Goal: Task Accomplishment & Management: Manage account settings

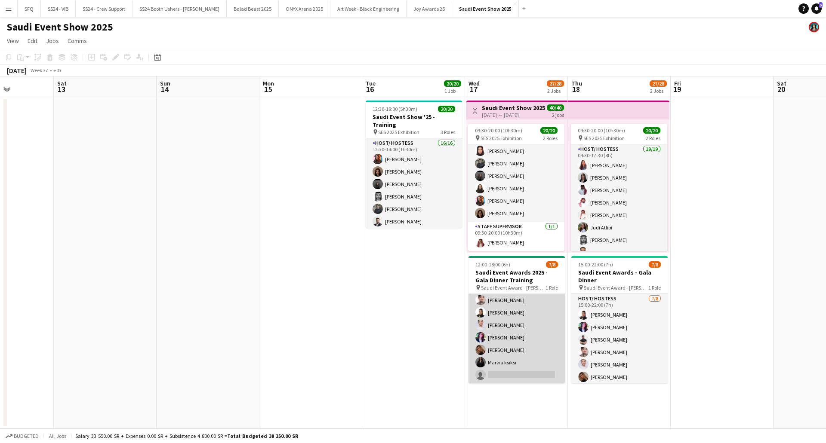
scroll to position [0, 359]
drag, startPoint x: 524, startPoint y: 360, endPoint x: 523, endPoint y: 354, distance: 5.7
click at [523, 354] on app-card-role "Host/ Hostess 7/8 12:00-18:00 (6h) Zakaria Shaqdeeh Carla Madi Alexandra Fulgen…" at bounding box center [515, 325] width 96 height 117
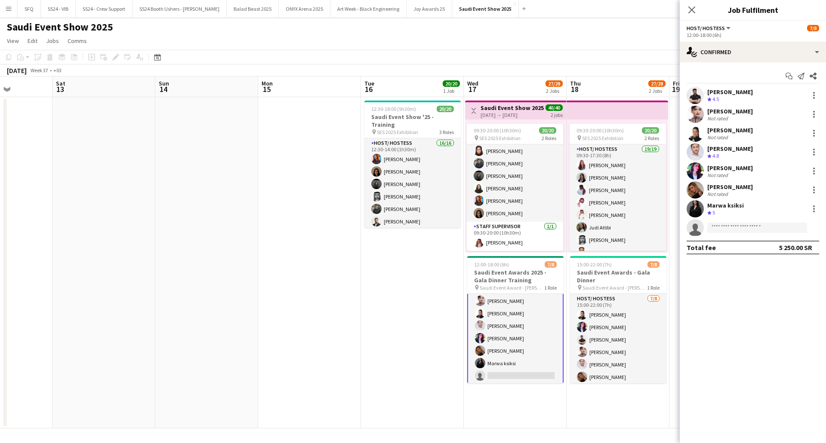
scroll to position [28, 0]
click at [725, 226] on input at bounding box center [757, 228] width 100 height 10
type input "*"
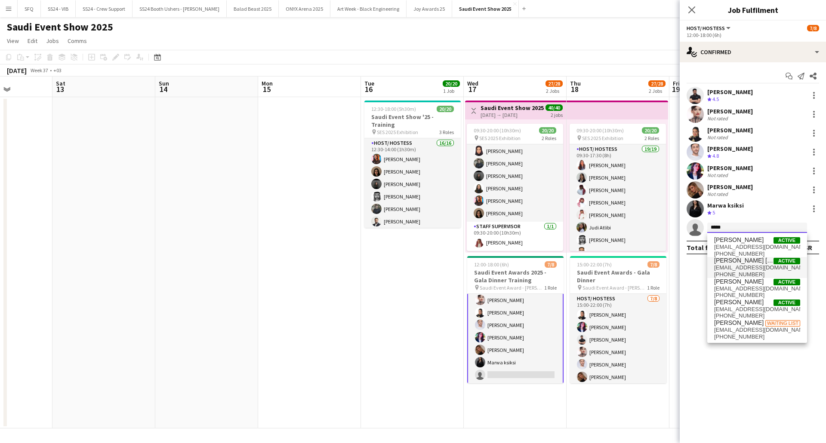
type input "*****"
click at [760, 273] on span "[PHONE_NUMBER]" at bounding box center [757, 274] width 86 height 7
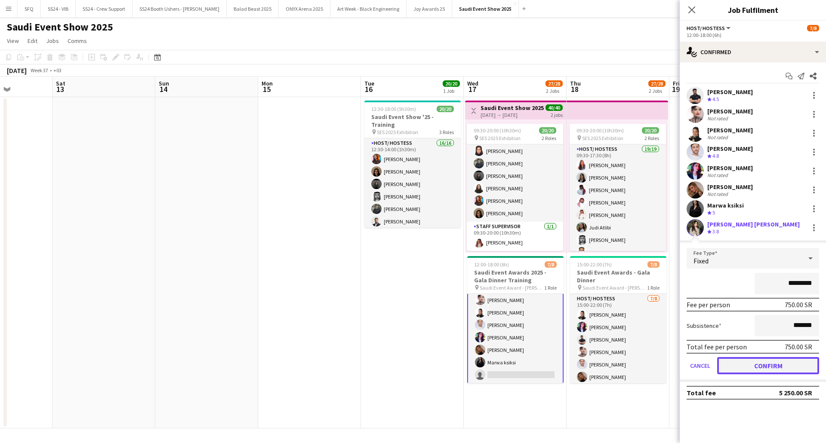
click at [757, 367] on button "Confirm" at bounding box center [768, 365] width 102 height 17
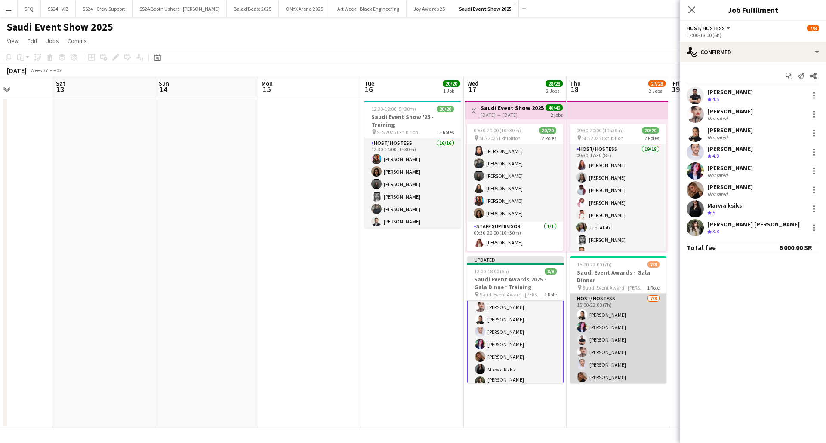
click at [617, 361] on app-card-role "Host/ Hostess 7/8 15:00-22:00 (7h) Alexandra Fulgencio Hala Marie Zakaria Shaqd…" at bounding box center [618, 352] width 96 height 117
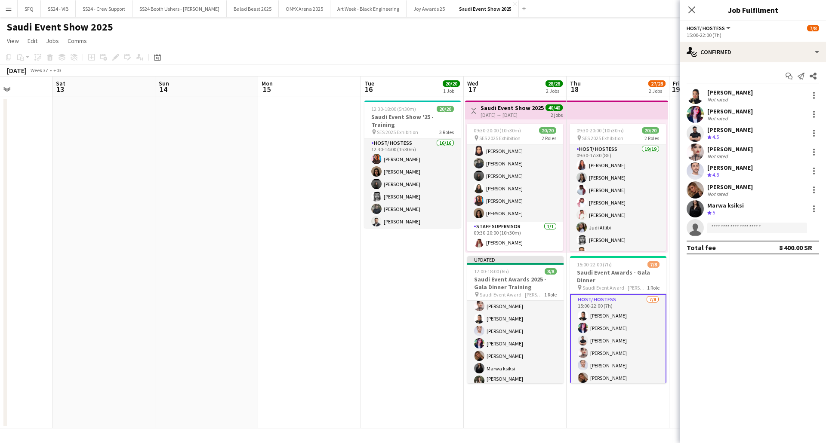
scroll to position [27, 0]
click at [728, 231] on input at bounding box center [757, 228] width 100 height 10
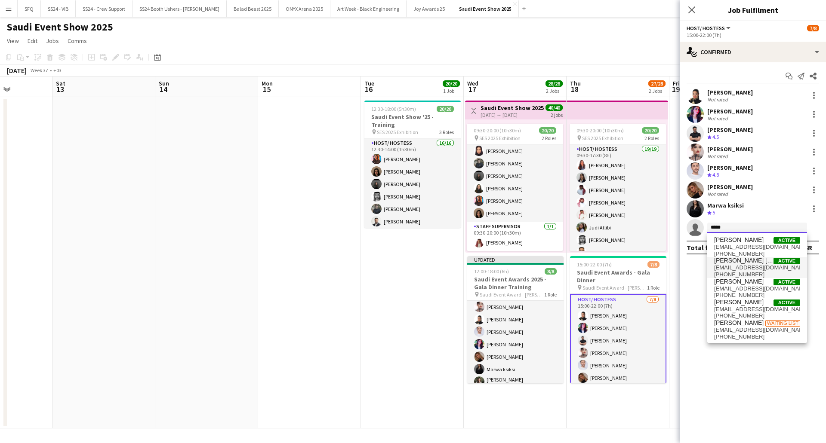
type input "*****"
click at [741, 274] on span "[PHONE_NUMBER]" at bounding box center [757, 274] width 86 height 7
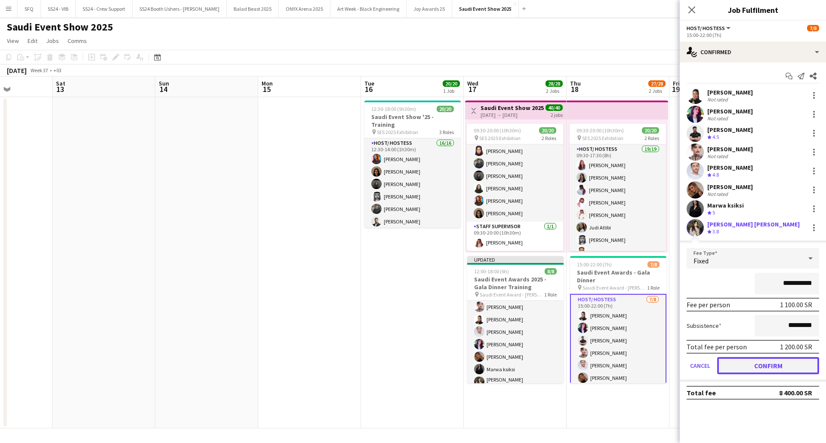
click at [750, 360] on button "Confirm" at bounding box center [768, 365] width 102 height 17
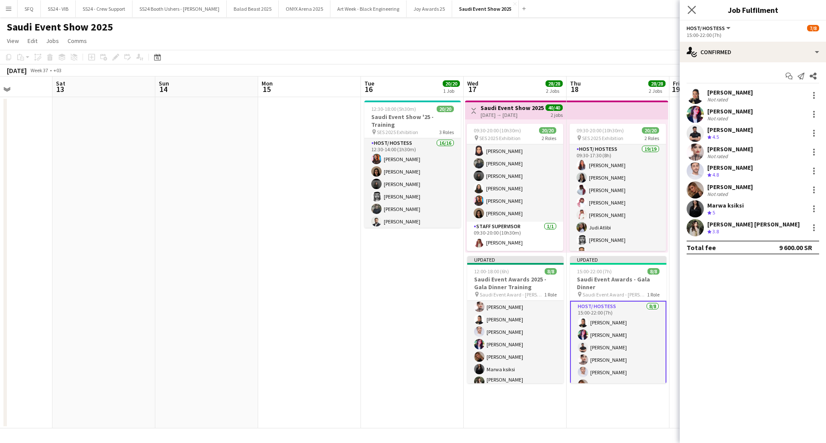
click at [693, 15] on app-icon "Close pop-in" at bounding box center [692, 10] width 12 height 12
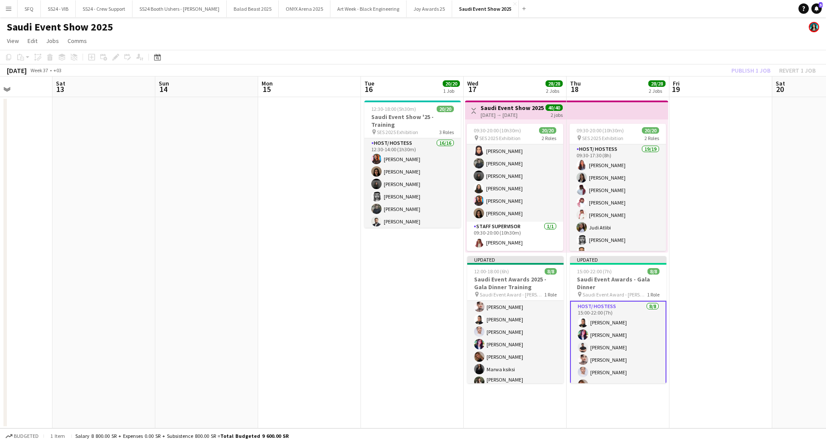
click at [719, 70] on div "September 2025 Week 37 • +03 Publish 1 job Revert 1 job" at bounding box center [413, 71] width 826 height 12
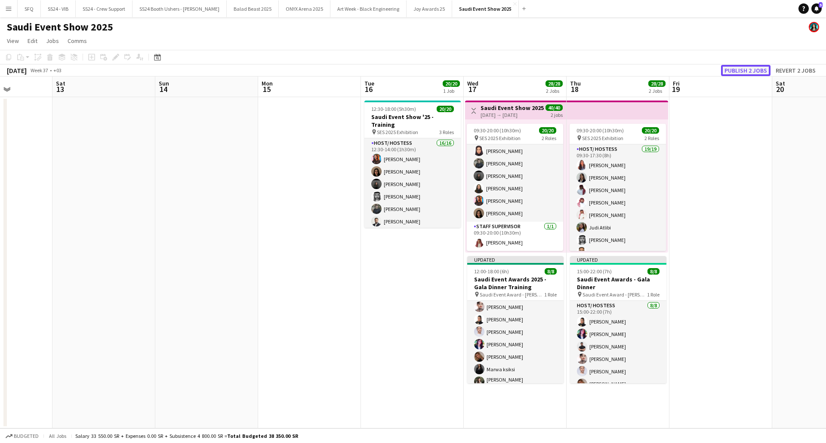
click at [739, 72] on button "Publish 2 jobs" at bounding box center [745, 70] width 49 height 11
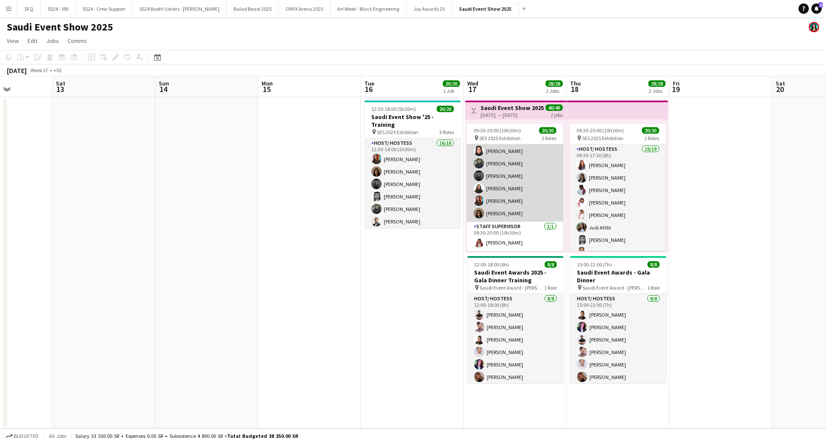
scroll to position [0, 0]
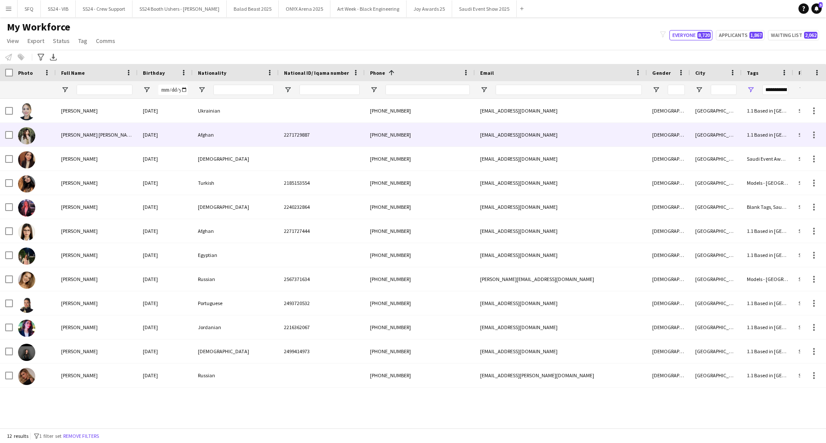
click at [200, 131] on div "Afghan" at bounding box center [236, 135] width 86 height 24
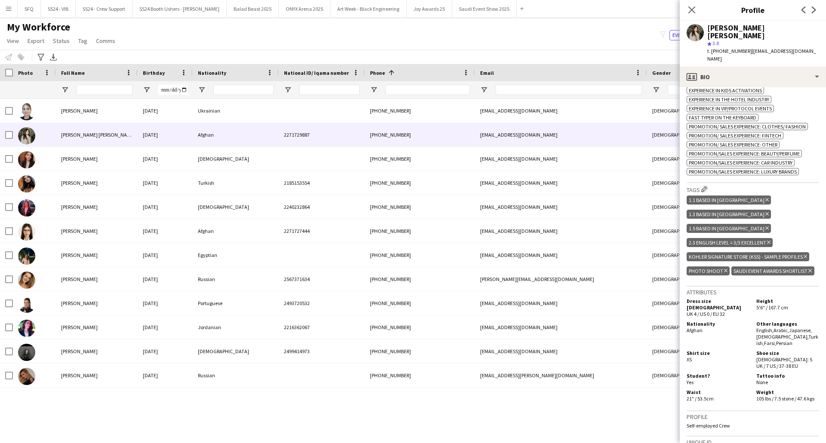
scroll to position [557, 0]
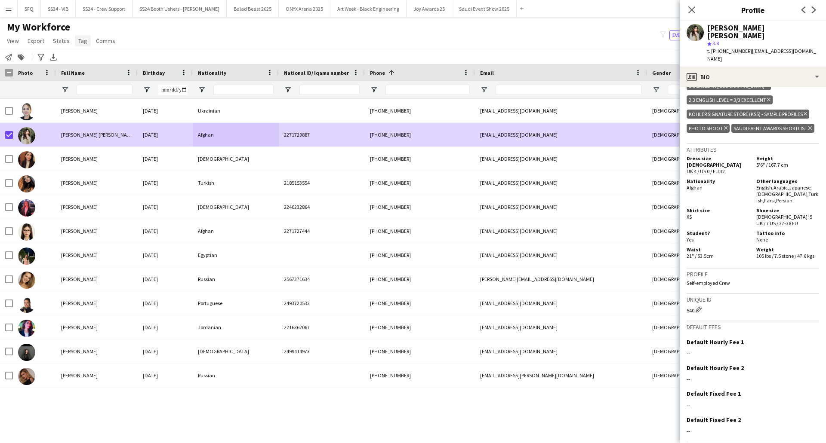
click at [78, 42] on span "Tag" at bounding box center [82, 41] width 9 height 8
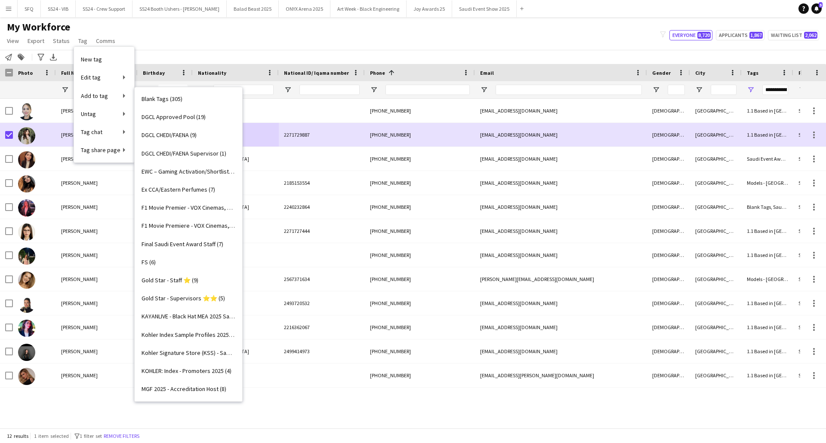
scroll to position [220, 0]
click at [176, 237] on link "Final Saudi Event Award Staff (7)" at bounding box center [189, 243] width 108 height 18
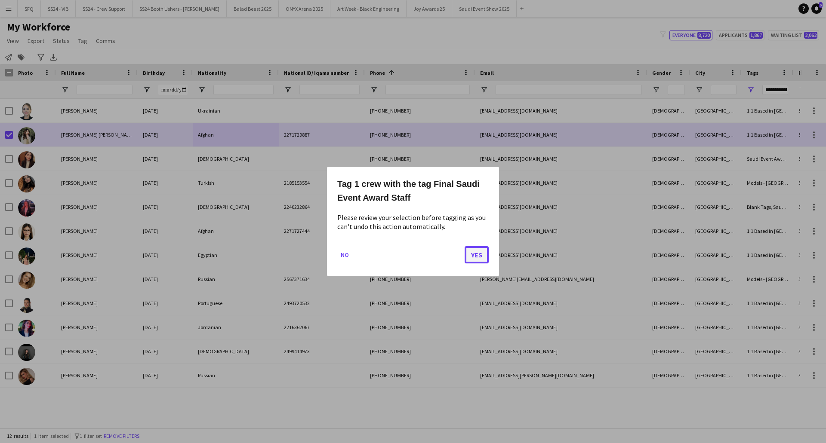
click at [483, 255] on button "Yes" at bounding box center [476, 254] width 24 height 17
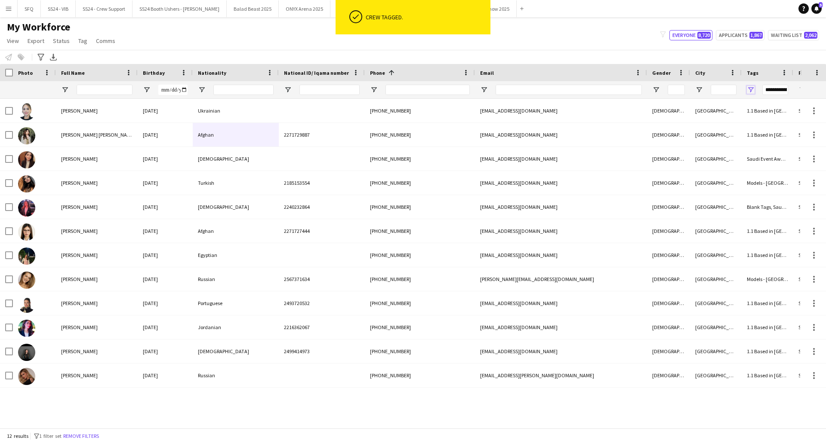
click at [750, 89] on span "Open Filter Menu" at bounding box center [751, 90] width 8 height 8
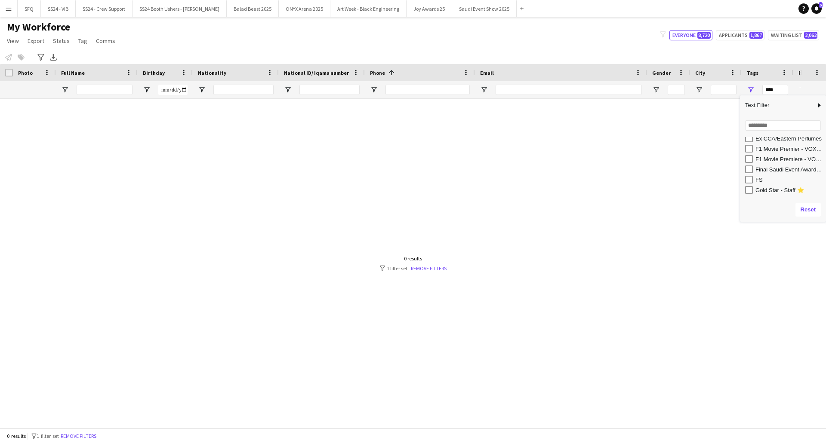
scroll to position [209, 0]
type input "**********"
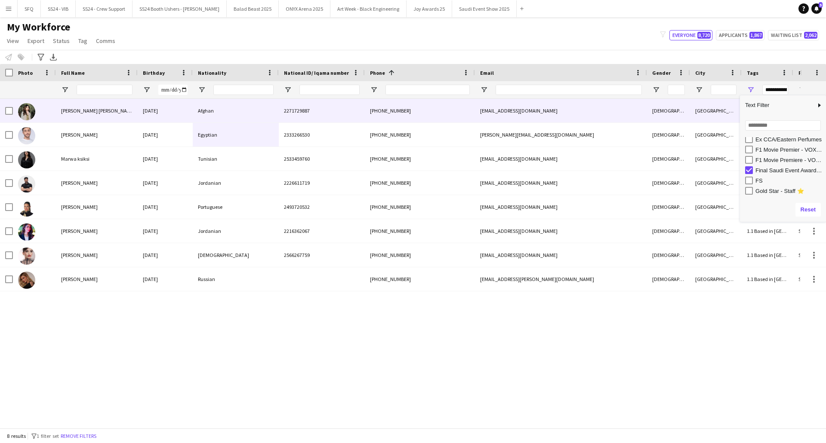
click at [105, 110] on div "[PERSON_NAME] [PERSON_NAME]" at bounding box center [97, 111] width 82 height 24
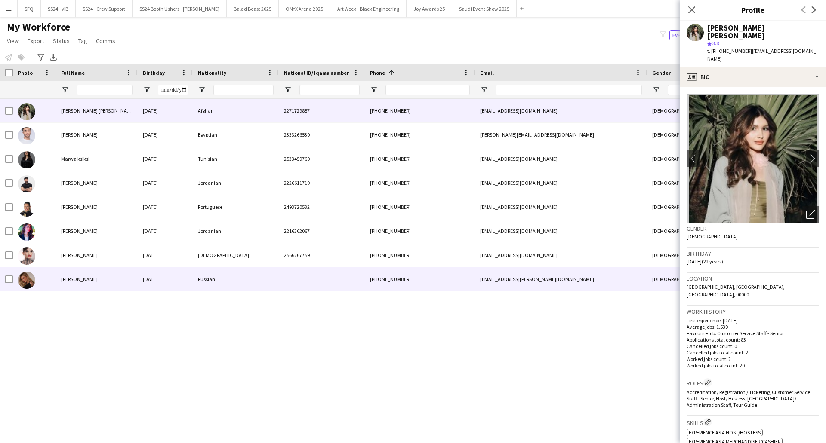
click at [62, 274] on div "[PERSON_NAME]" at bounding box center [97, 280] width 82 height 24
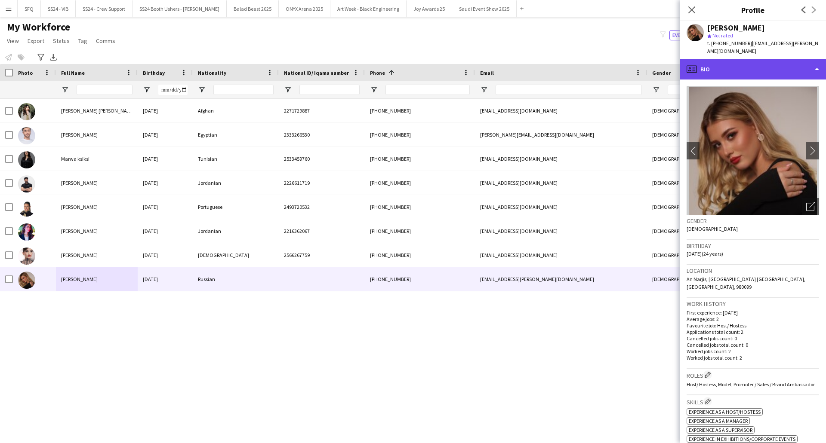
click at [738, 65] on div "profile Bio" at bounding box center [753, 69] width 146 height 21
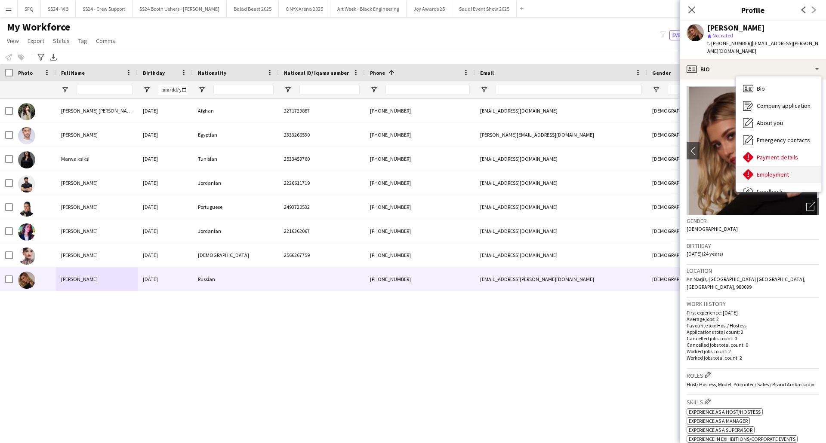
click at [763, 166] on div "Employment Employment" at bounding box center [778, 174] width 85 height 17
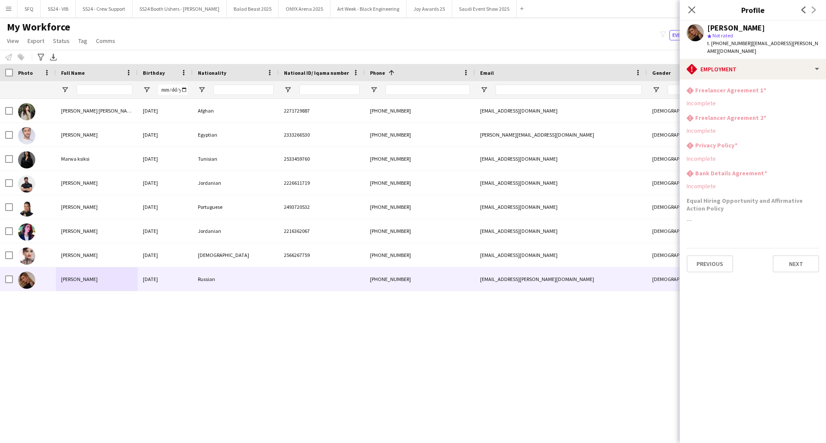
click at [778, 146] on div "rhombus-alert Privacy Policy Incomplete" at bounding box center [752, 155] width 132 height 28
click at [752, 65] on div "rhombus-alert Employment" at bounding box center [753, 69] width 146 height 21
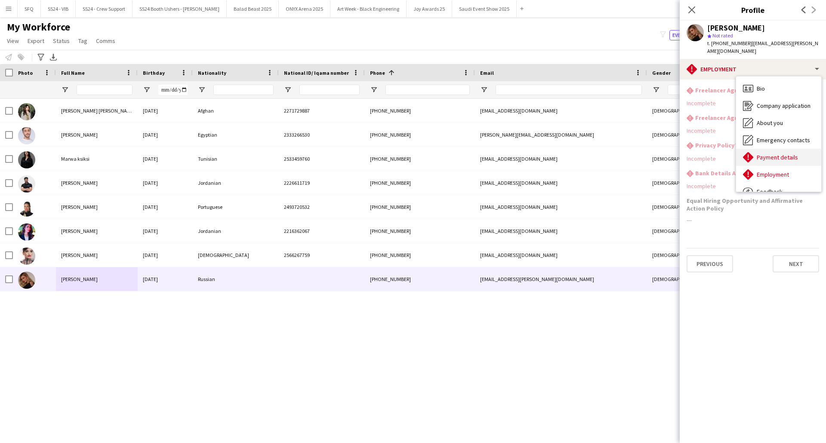
click at [769, 154] on span "Payment details" at bounding box center [777, 158] width 41 height 8
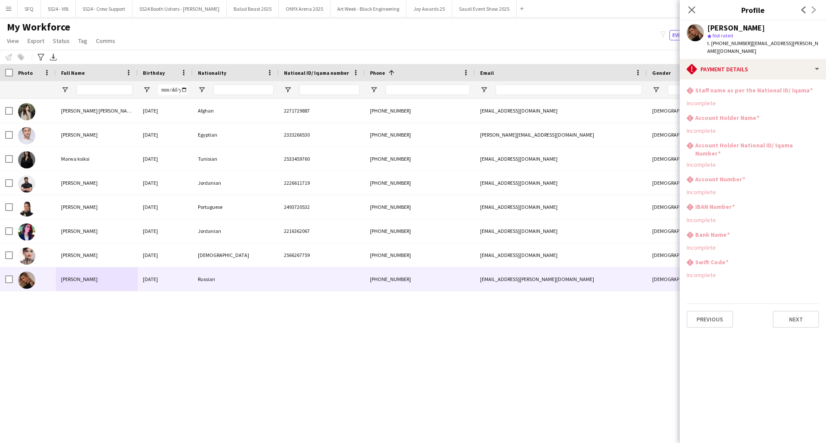
click at [261, 46] on div "My Workforce View Views Default view R4ven New view Update view Delete view Edi…" at bounding box center [413, 35] width 826 height 29
